Goal: Task Accomplishment & Management: Use online tool/utility

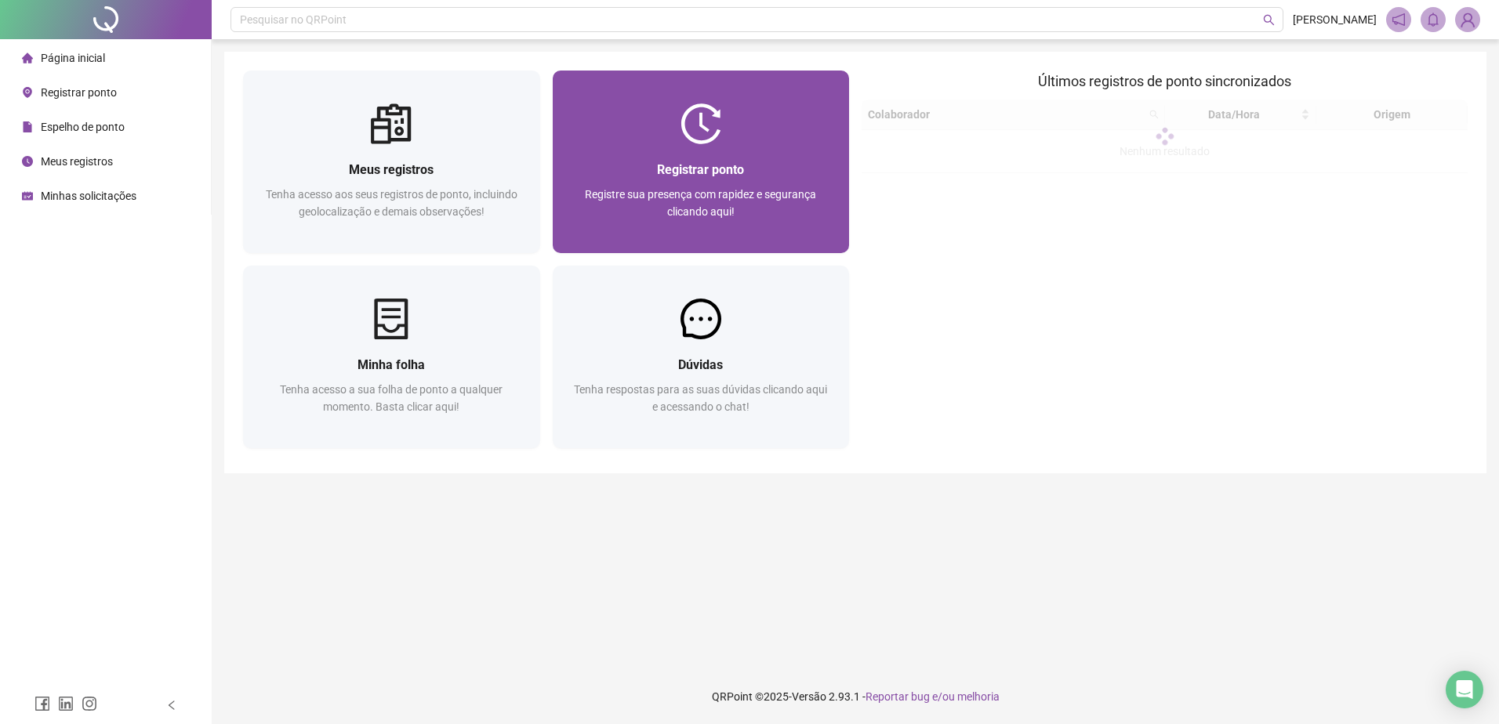
click at [640, 162] on div "Registrar ponto" at bounding box center [702, 170] width 260 height 20
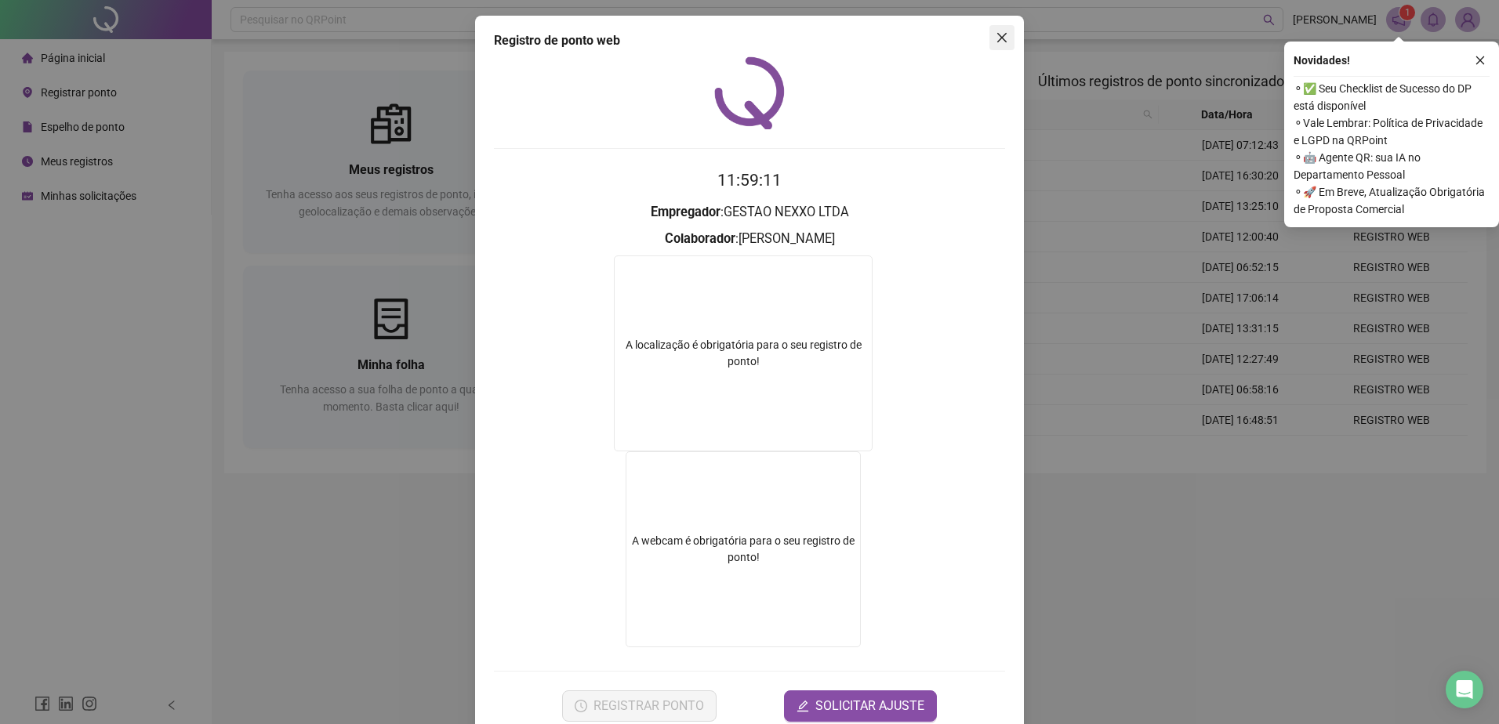
click at [998, 42] on icon "close" at bounding box center [1002, 37] width 13 height 13
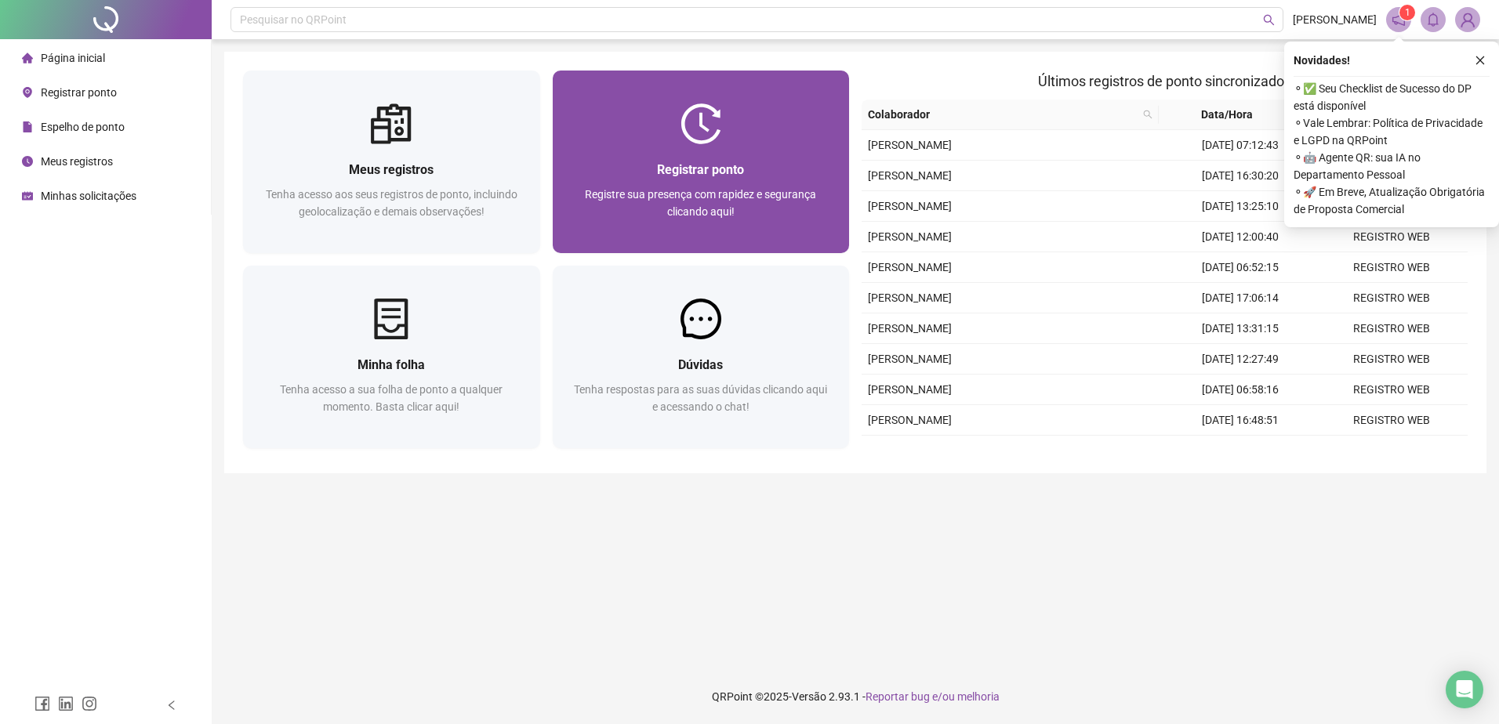
click at [695, 165] on span "Registrar ponto" at bounding box center [700, 169] width 87 height 15
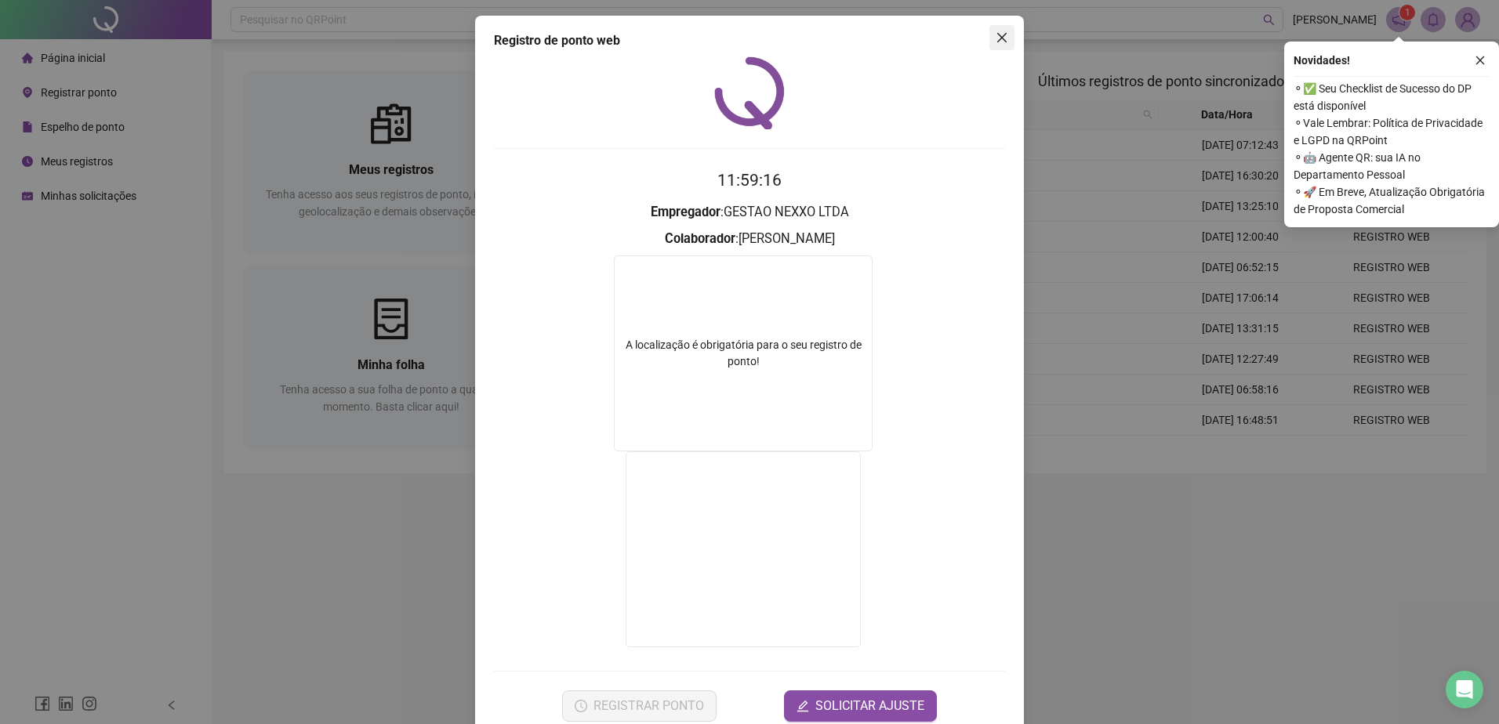
click at [996, 41] on icon "close" at bounding box center [1002, 37] width 13 height 13
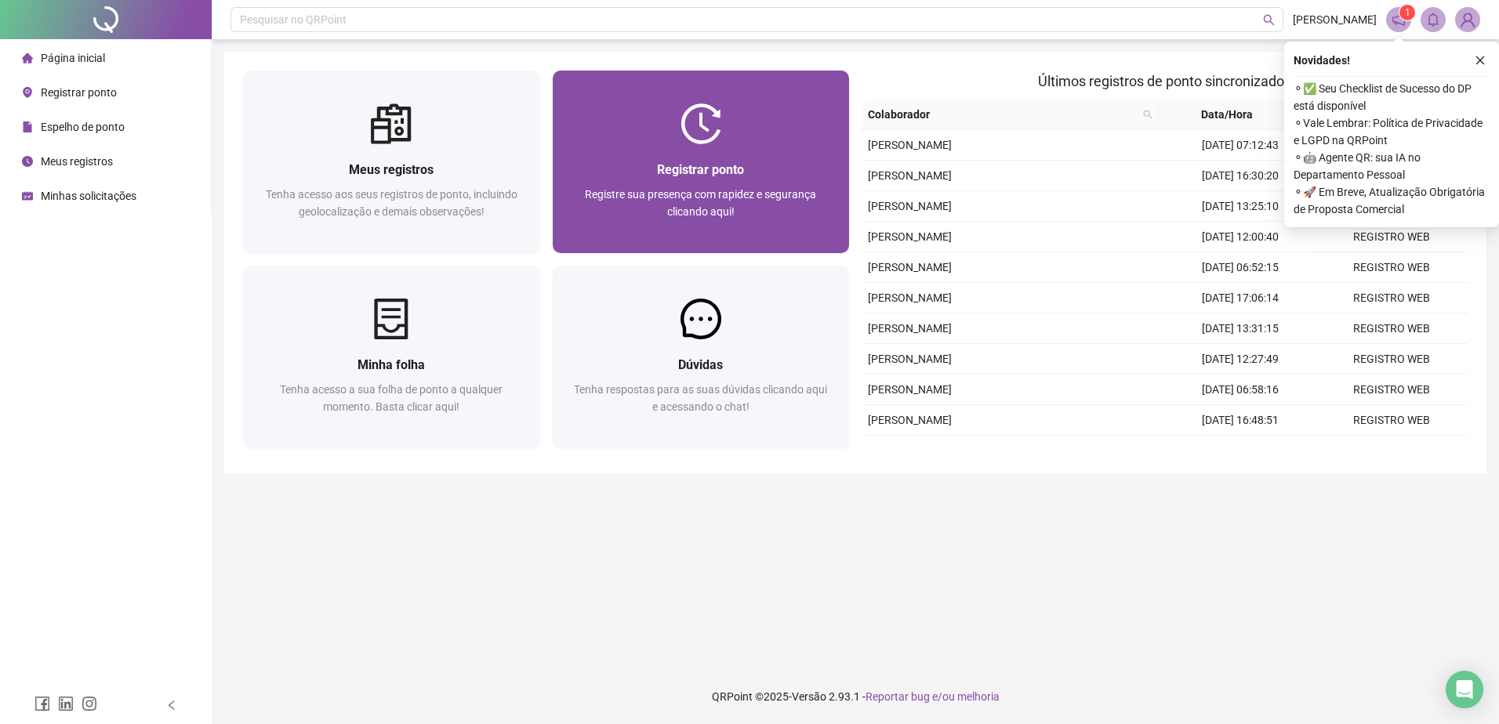
click at [661, 165] on span "Registrar ponto" at bounding box center [700, 169] width 87 height 15
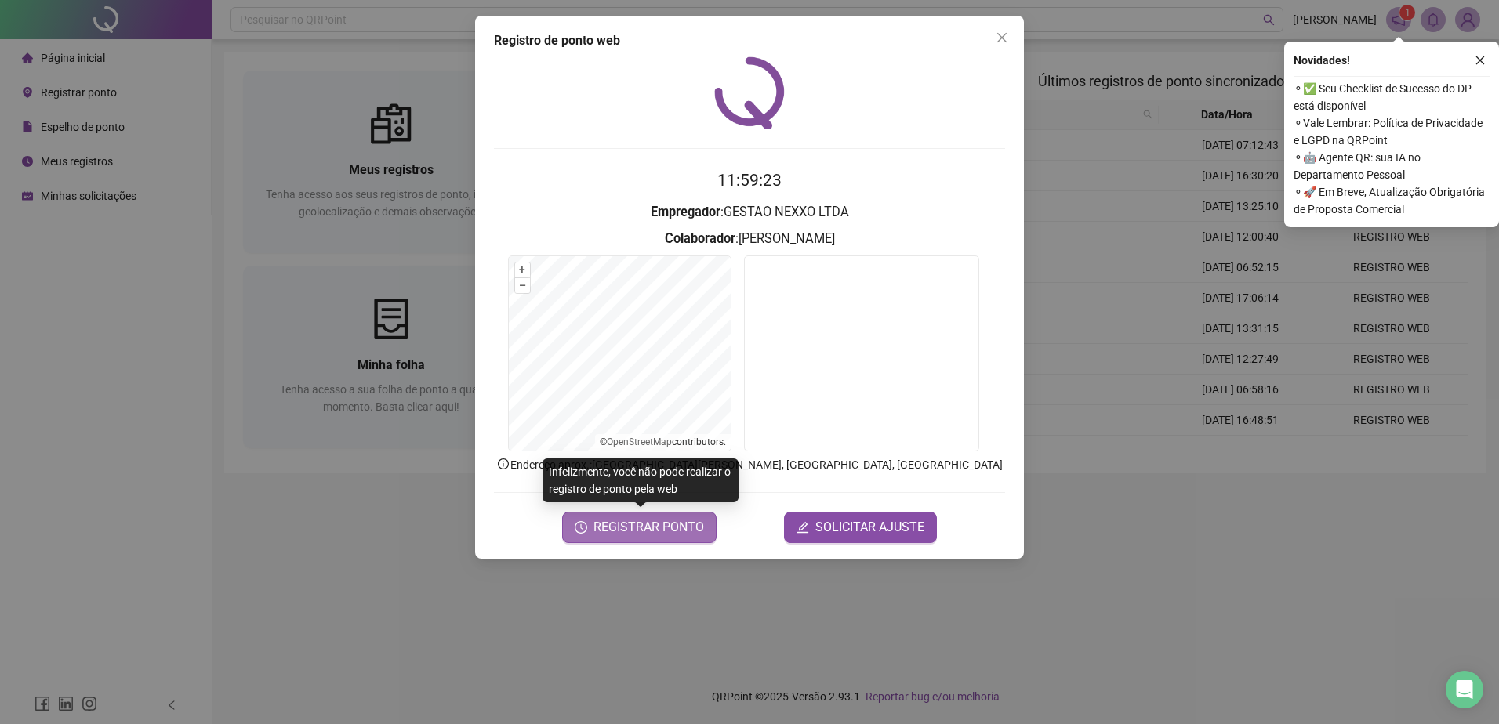
click at [620, 526] on span "REGISTRAR PONTO" at bounding box center [649, 527] width 111 height 19
